Goal: Information Seeking & Learning: Learn about a topic

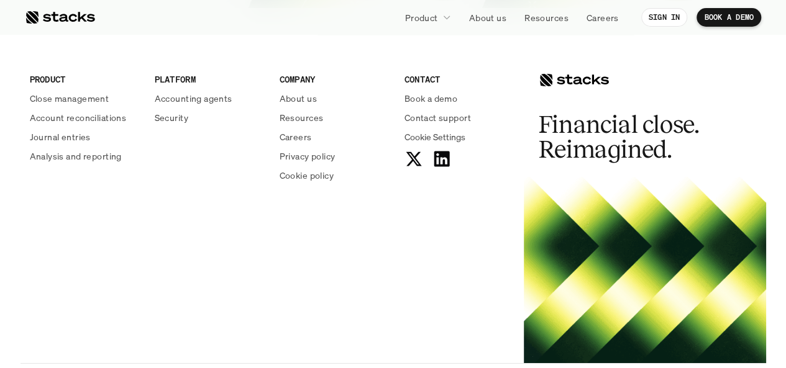
scroll to position [4606, 0]
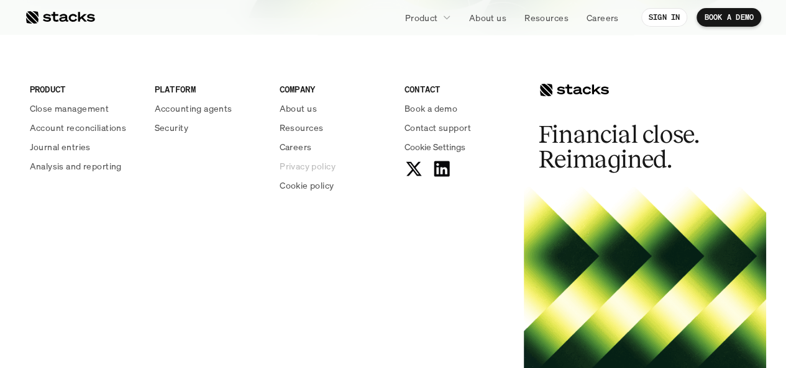
click at [300, 165] on p "Privacy policy" at bounding box center [307, 166] width 56 height 13
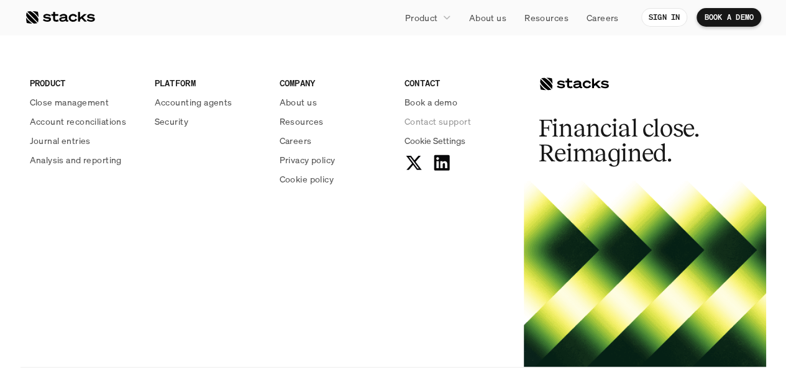
scroll to position [2978, 0]
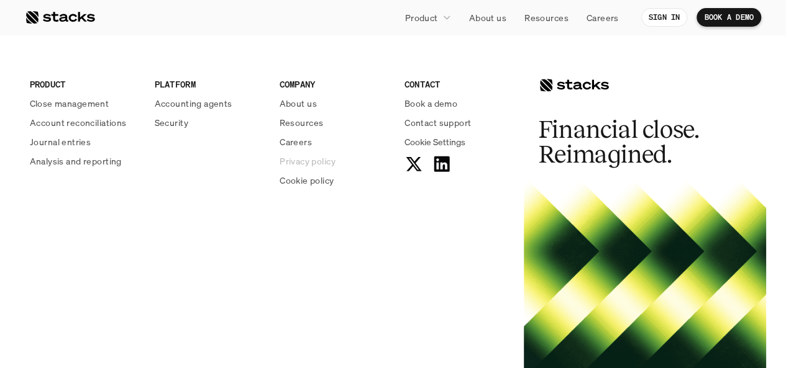
click at [303, 161] on p "Privacy policy" at bounding box center [307, 161] width 56 height 13
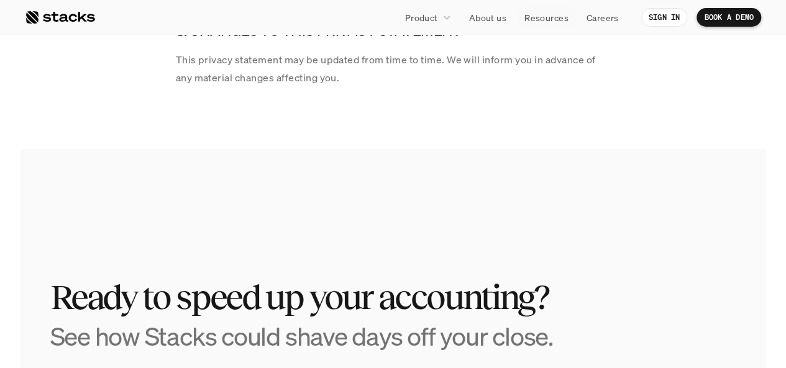
scroll to position [2493, 0]
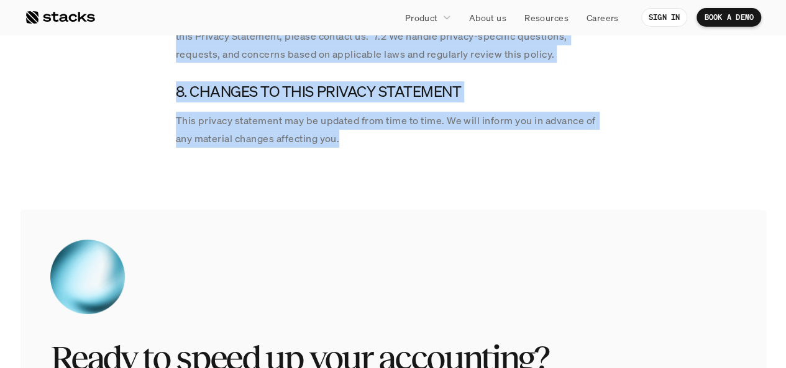
drag, startPoint x: 266, startPoint y: 132, endPoint x: 558, endPoint y: 147, distance: 291.7
copy div "Privacy Policy Last Update: 16 September 2024 0. EXECUTIVE SUMMARY 0.1 Why, wha…"
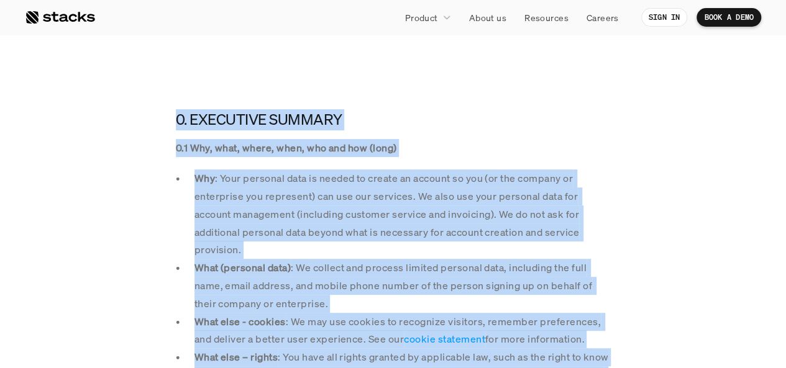
scroll to position [161, 0]
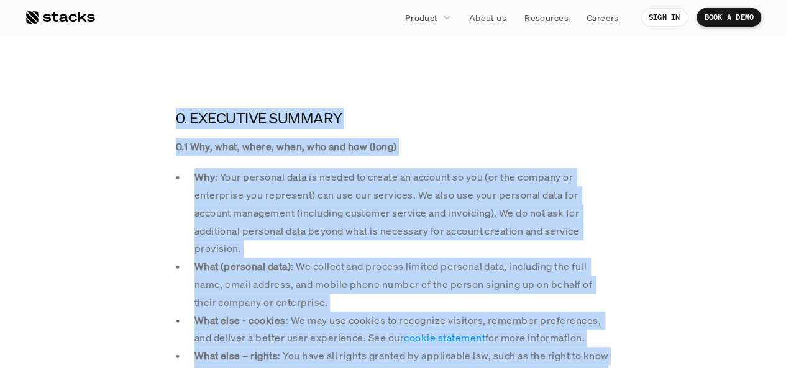
click at [291, 227] on p "Why : Your personal data is needed to create an account so you (or the company …" at bounding box center [402, 212] width 416 height 89
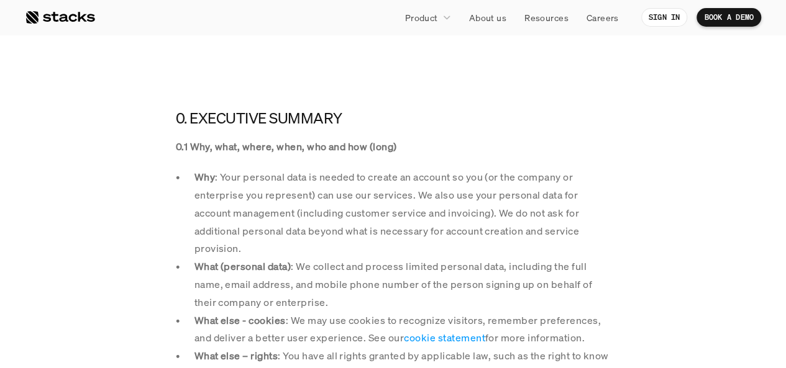
scroll to position [176, 0]
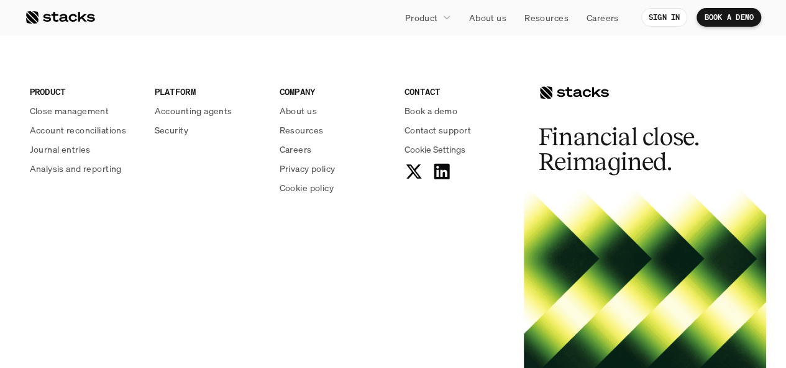
scroll to position [2970, 0]
click at [426, 150] on span "Cookie Settings" at bounding box center [434, 149] width 61 height 13
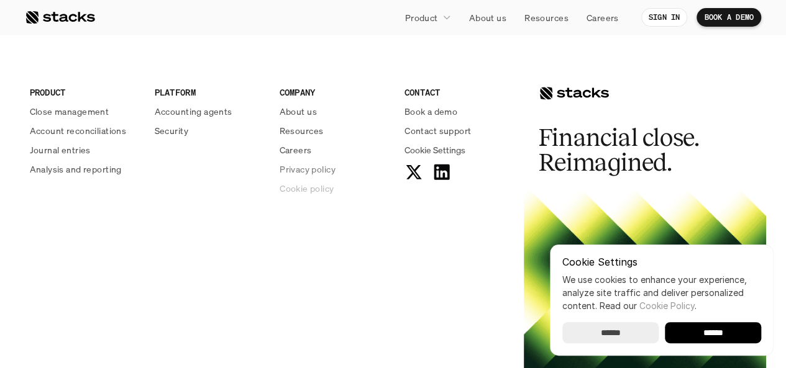
click at [304, 191] on p "Cookie policy" at bounding box center [306, 188] width 54 height 13
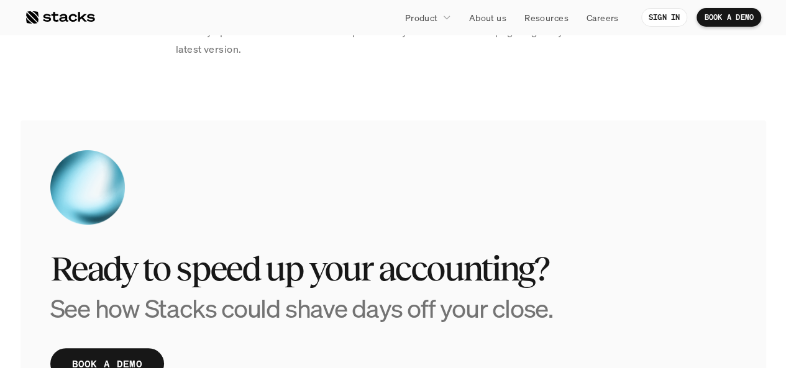
scroll to position [2397, 0]
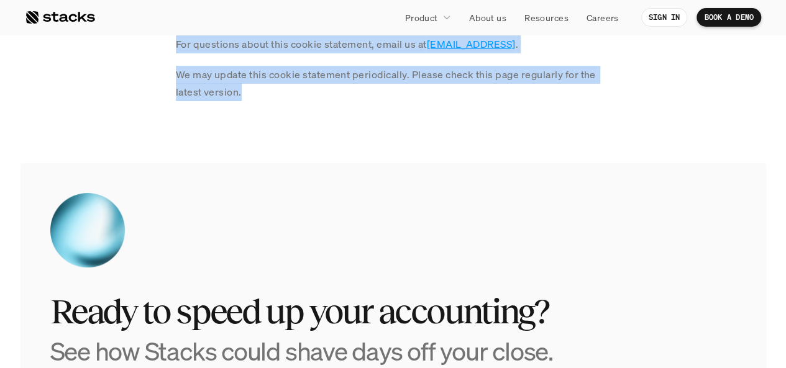
drag, startPoint x: 175, startPoint y: 223, endPoint x: 314, endPoint y: 107, distance: 181.2
copy section "1. LONG STORY SHORT When using our website/app (" Platform "), we may use certa…"
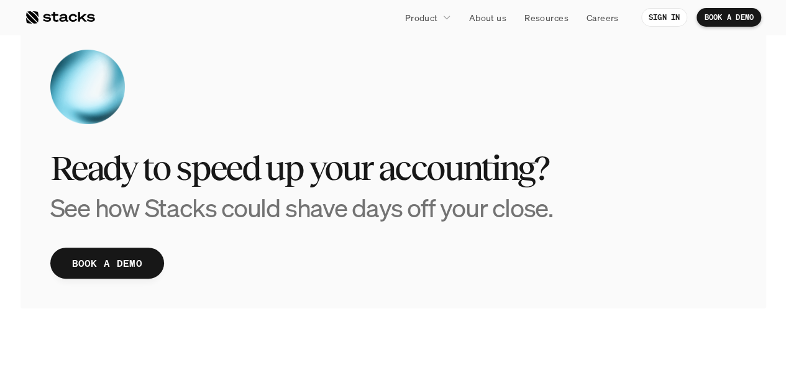
scroll to position [2541, 0]
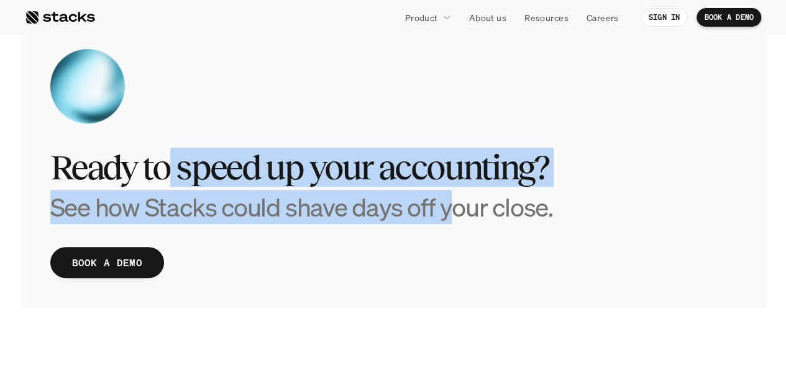
drag, startPoint x: 169, startPoint y: 172, endPoint x: 455, endPoint y: 193, distance: 286.4
click at [455, 193] on div "Ready to speed up your accounting? See how Stacks could shave days off your clo…" at bounding box center [393, 185] width 686 height 74
click at [455, 193] on h3 "See how Stacks could shave days off your close." at bounding box center [301, 207] width 502 height 30
